Goal: Task Accomplishment & Management: Manage account settings

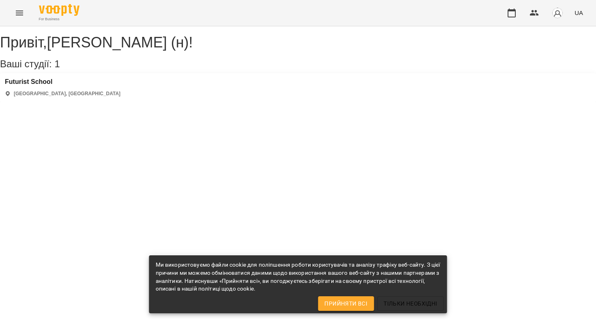
click at [87, 100] on div "[GEOGRAPHIC_DATA] [GEOGRAPHIC_DATA], [GEOGRAPHIC_DATA]" at bounding box center [298, 87] width 596 height 29
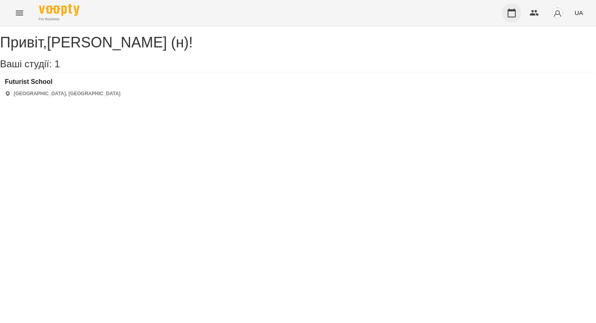
click at [517, 11] on button "button" at bounding box center [511, 12] width 19 height 19
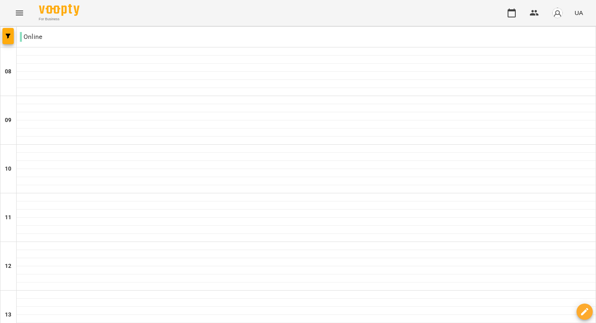
scroll to position [375, 0]
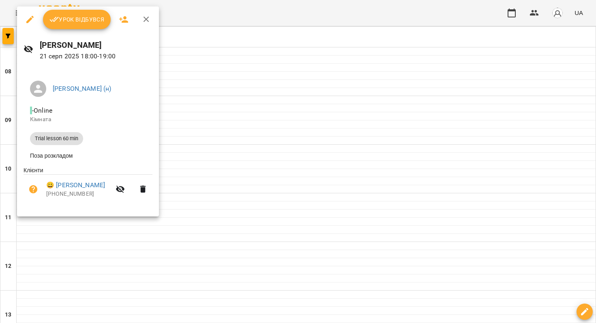
click at [77, 24] on span "Урок відбувся" at bounding box center [76, 20] width 55 height 10
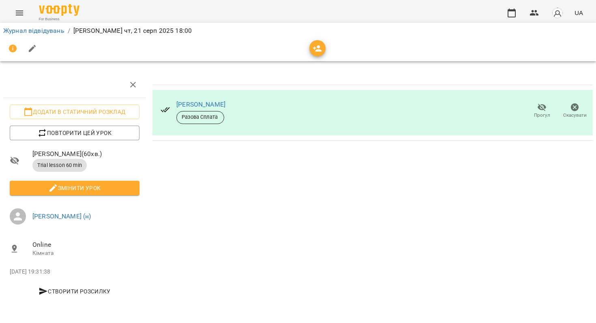
click at [199, 118] on span "Разова Сплата" at bounding box center [200, 116] width 47 height 7
click at [127, 83] on button "button" at bounding box center [132, 84] width 19 height 19
